Goal: Book appointment/travel/reservation

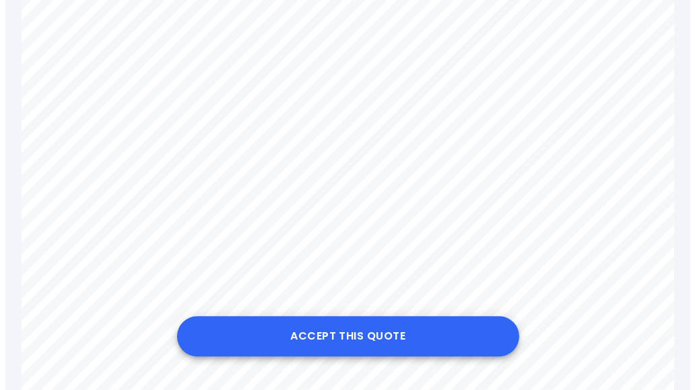
scroll to position [269, 0]
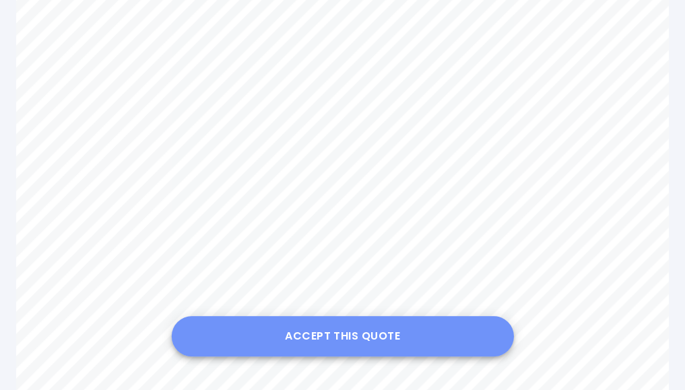
click at [351, 331] on button "Accept this Quote" at bounding box center [342, 336] width 343 height 40
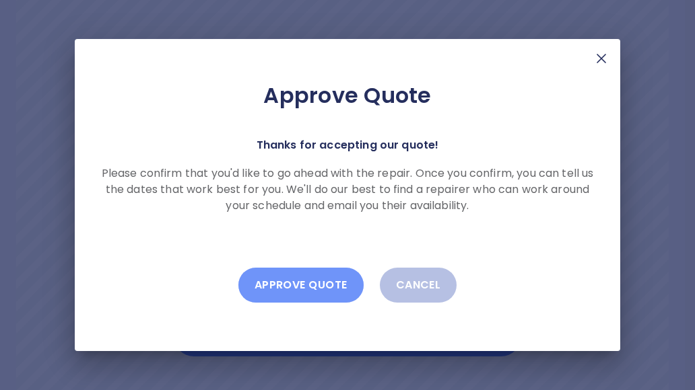
click at [310, 291] on button "Approve Quote" at bounding box center [300, 285] width 125 height 35
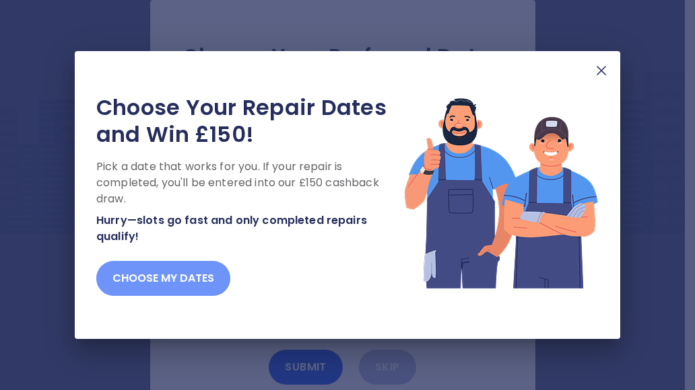
click at [161, 279] on button "Choose my dates" at bounding box center [163, 278] width 134 height 35
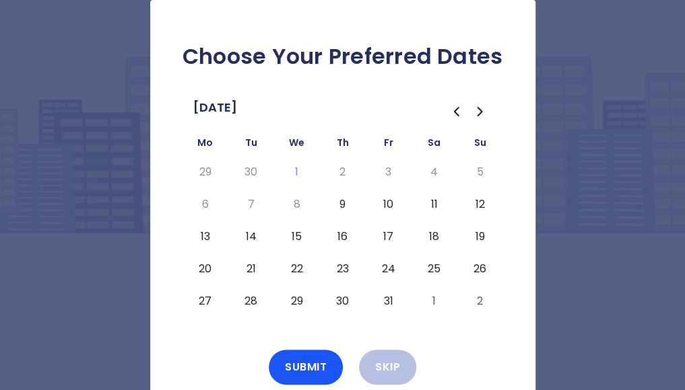
click at [432, 201] on button "11" at bounding box center [434, 205] width 24 height 22
click at [438, 267] on button "25" at bounding box center [434, 270] width 24 height 22
click at [436, 200] on button "11" at bounding box center [434, 205] width 24 height 22
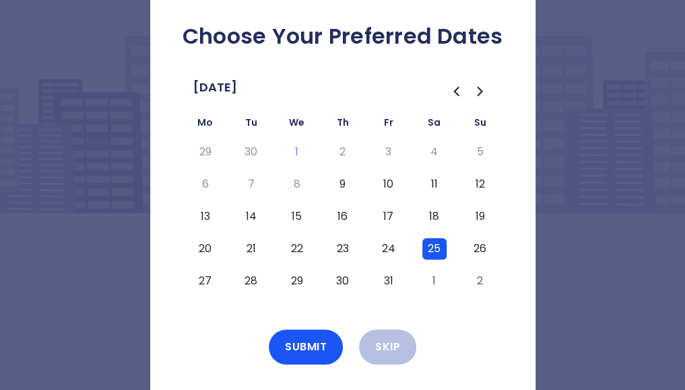
scroll to position [38, 0]
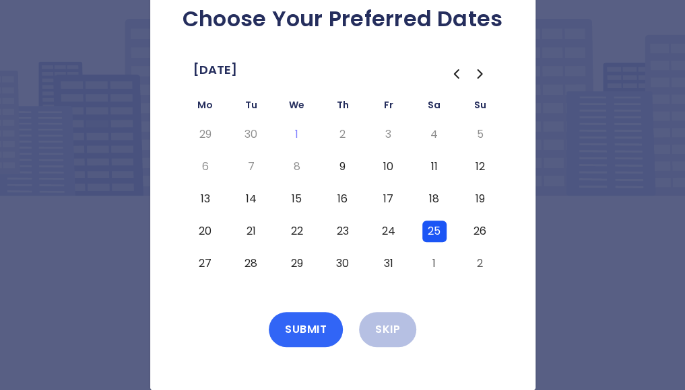
click at [316, 324] on button "Submit" at bounding box center [306, 329] width 74 height 35
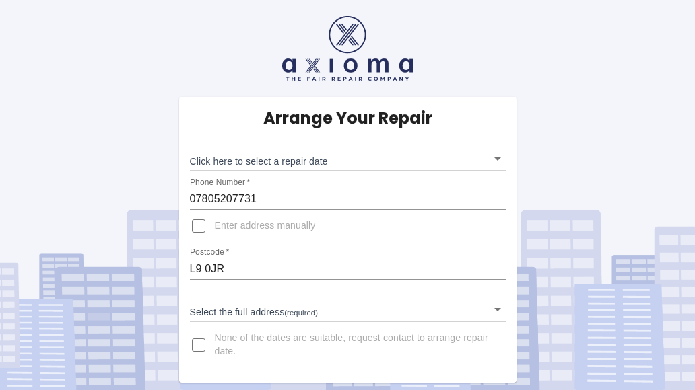
click at [197, 349] on input "None of the dates are suitable, request contact to arrange repair date." at bounding box center [198, 345] width 32 height 32
checkbox input "true"
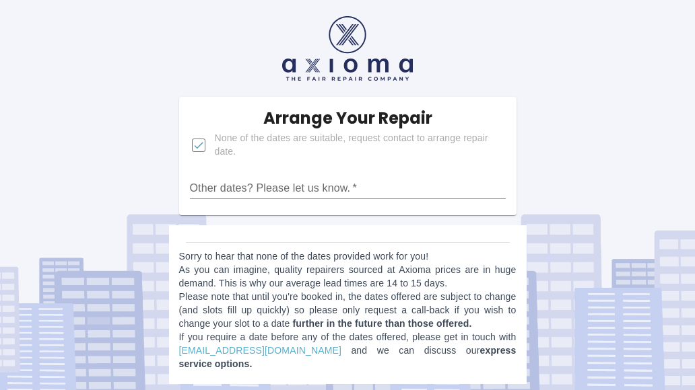
click at [623, 215] on div "Arrange Your Repair None of the dates are suitable, request contact to arrange …" at bounding box center [347, 197] width 715 height 395
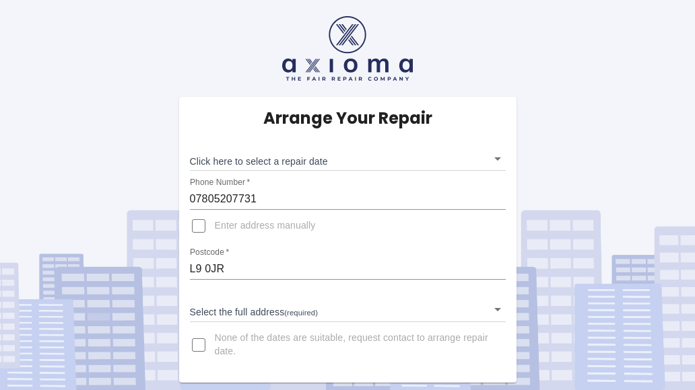
click at [496, 309] on body "Arrange Your Repair Click here to select a repair date ​ Phone Number   * 07805…" at bounding box center [347, 195] width 695 height 390
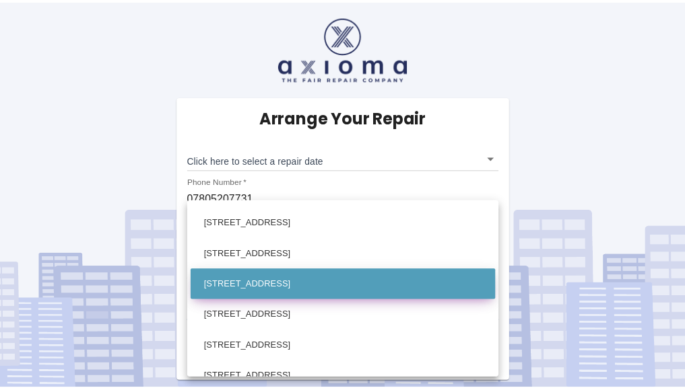
scroll to position [404, 0]
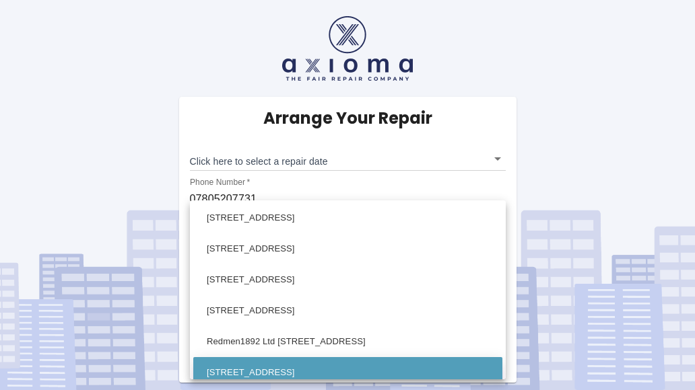
click at [315, 370] on li "41 Wyresdale Road Liverpool Merseyside" at bounding box center [347, 373] width 309 height 31
type input "41 Wyresdale Road Liverpool Merseyside"
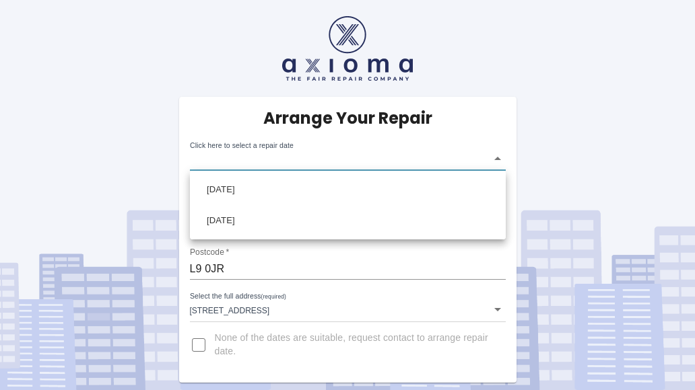
click at [497, 158] on body "Arrange Your Repair Click here to select a repair date ​ Phone Number   * 07805…" at bounding box center [347, 195] width 695 height 390
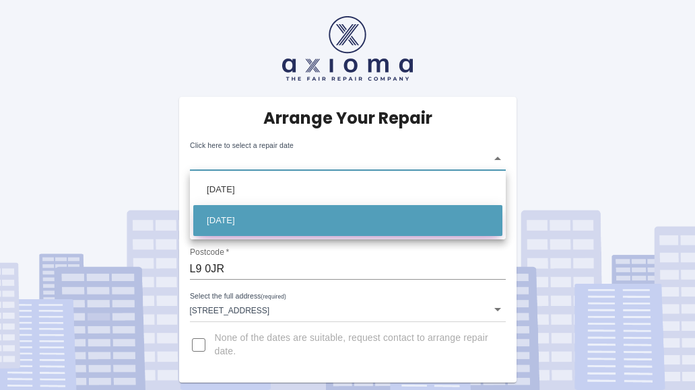
click at [252, 224] on li "Sat Oct 25 2025" at bounding box center [347, 220] width 309 height 31
type input "2025-10-25T00:00:00.000Z"
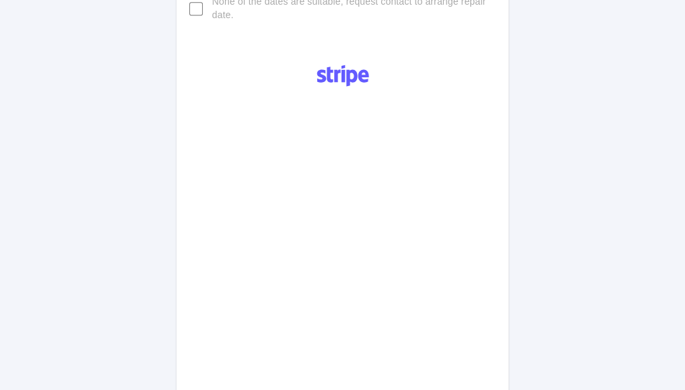
scroll to position [539, 0]
